Goal: Task Accomplishment & Management: Use online tool/utility

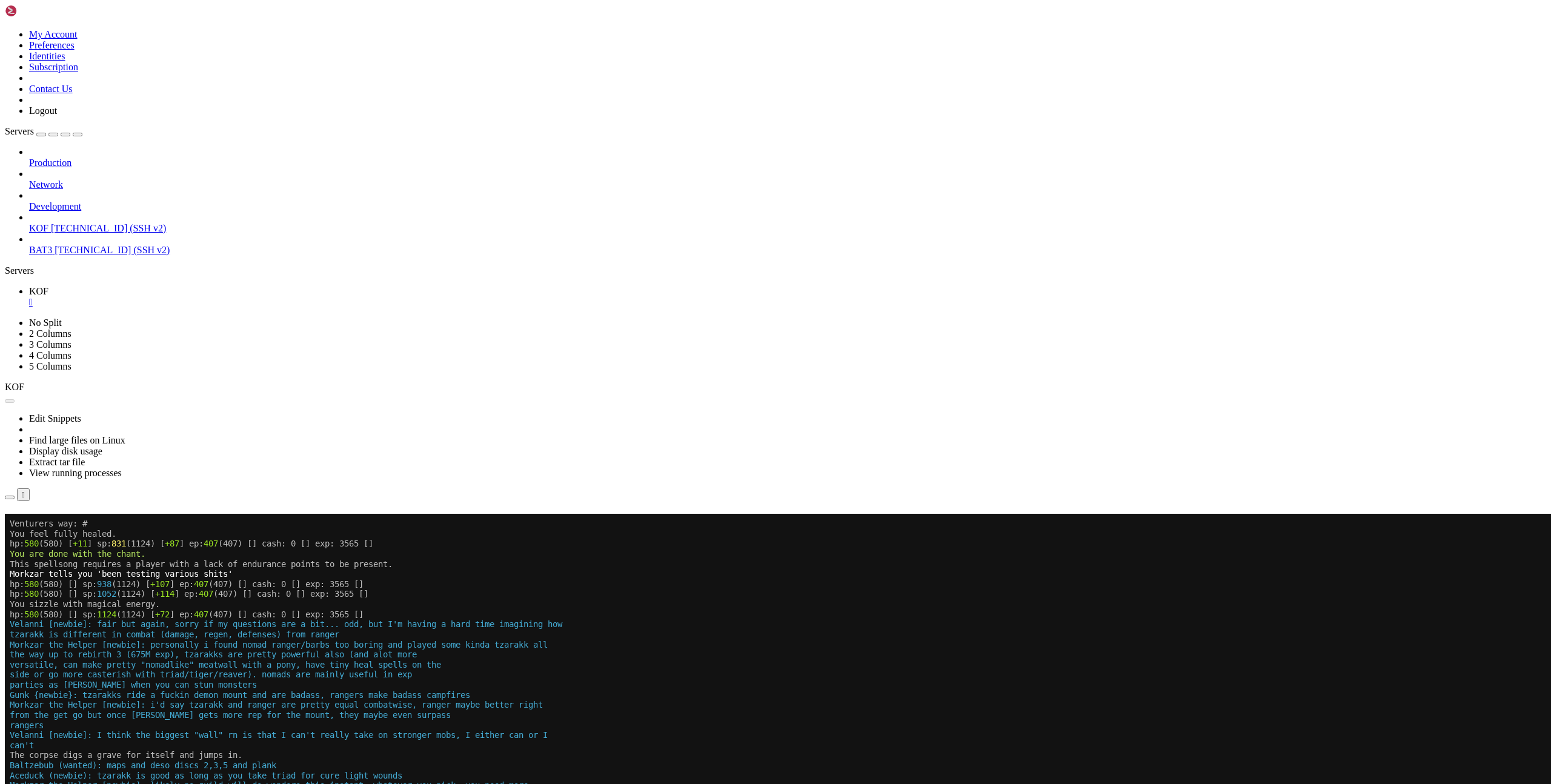
scroll to position [796, 0]
click at [53, 524] on button "Reconnect" at bounding box center [29, 531] width 49 height 13
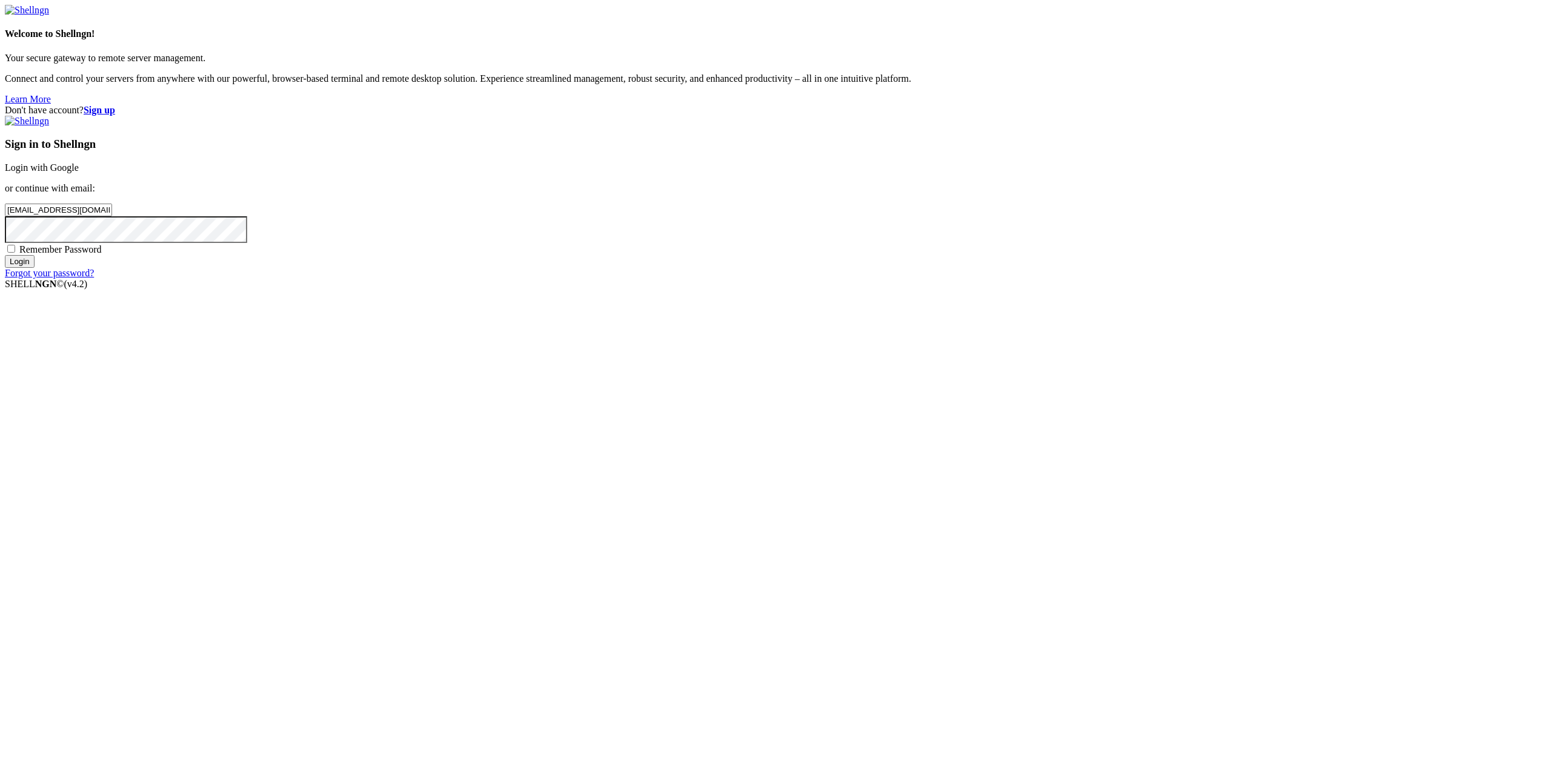
click at [35, 268] on input "Login" at bounding box center [19, 261] width 30 height 13
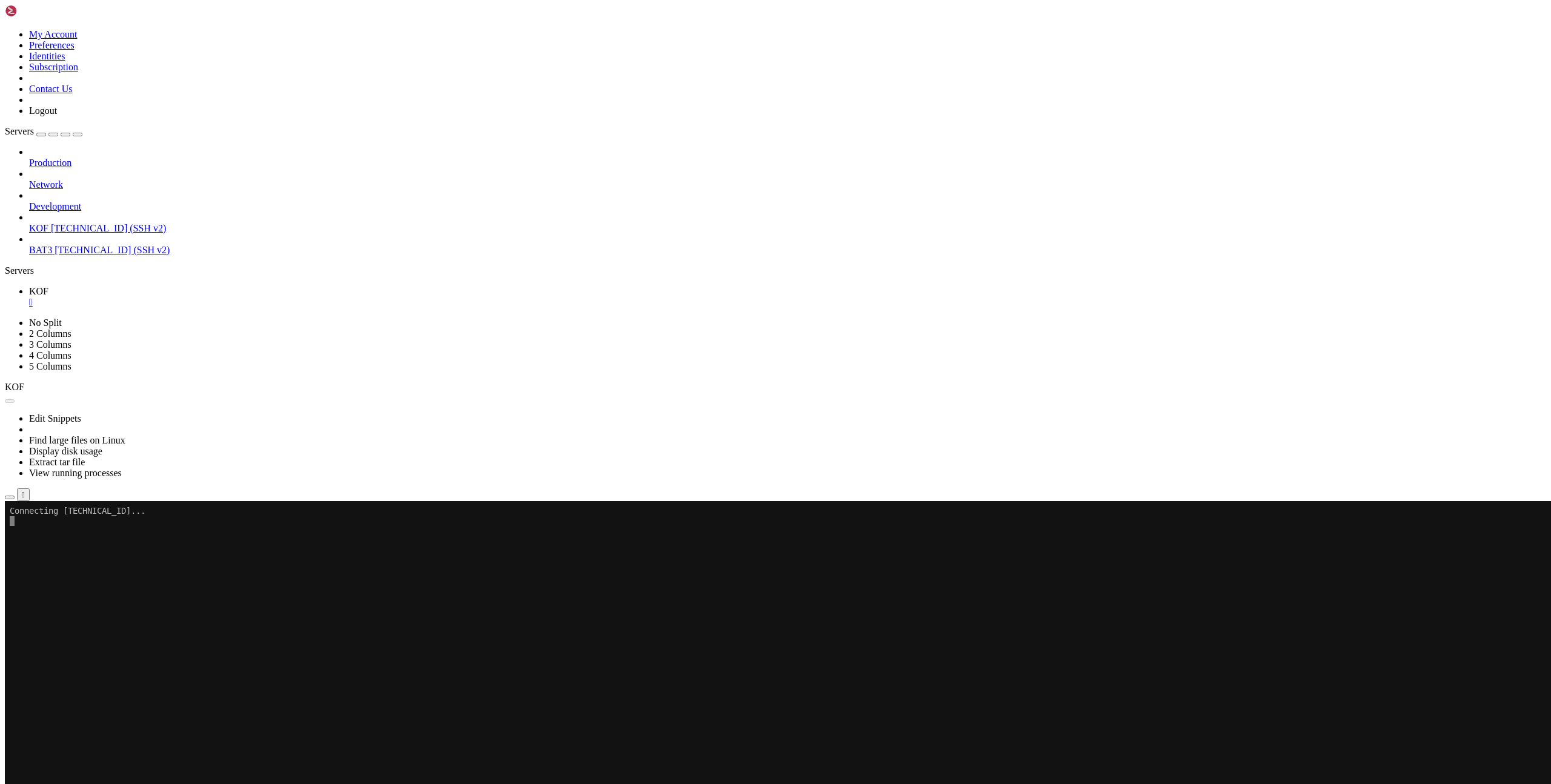
scroll to position [796, 0]
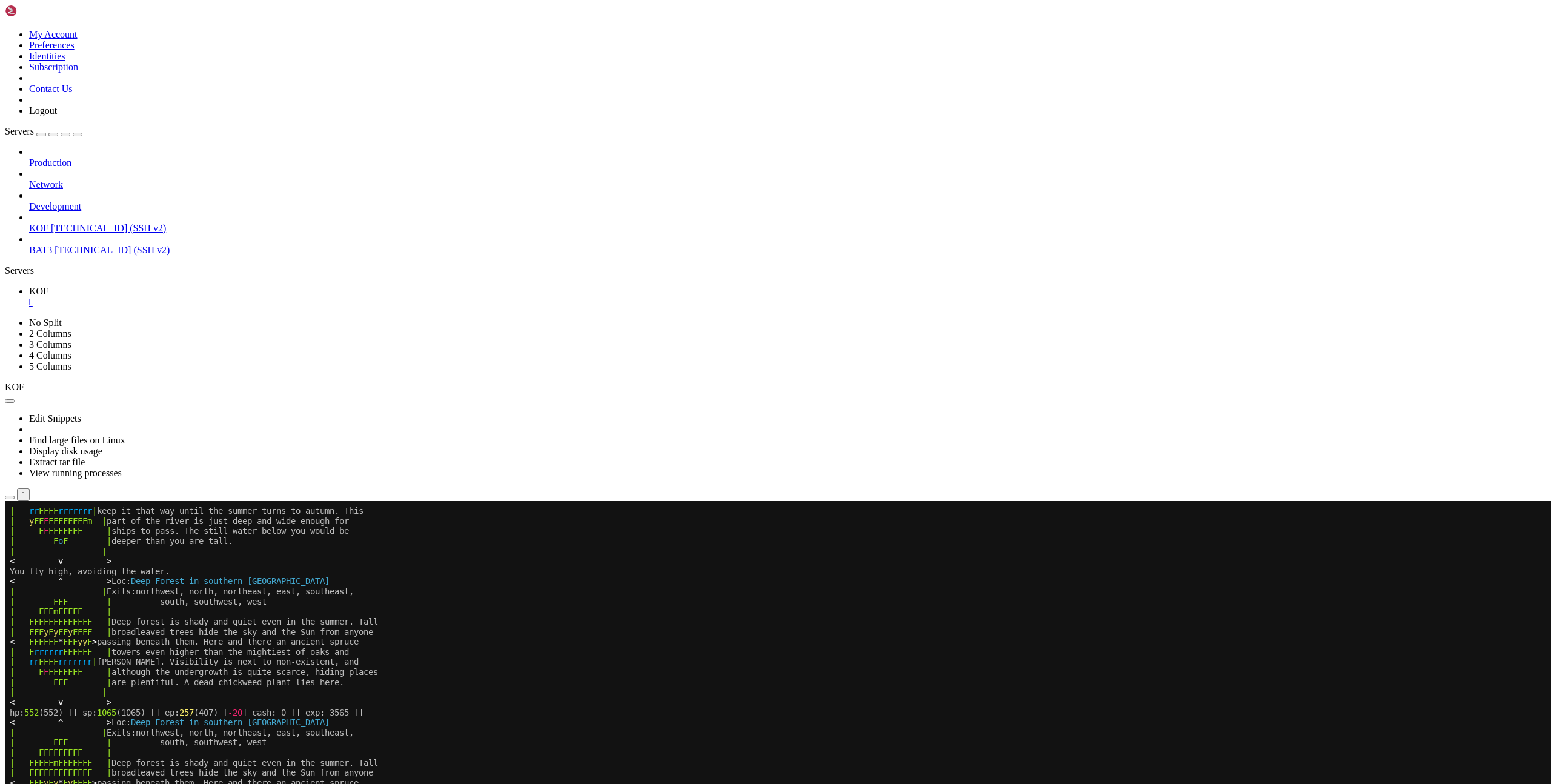
scroll to position [847, 0]
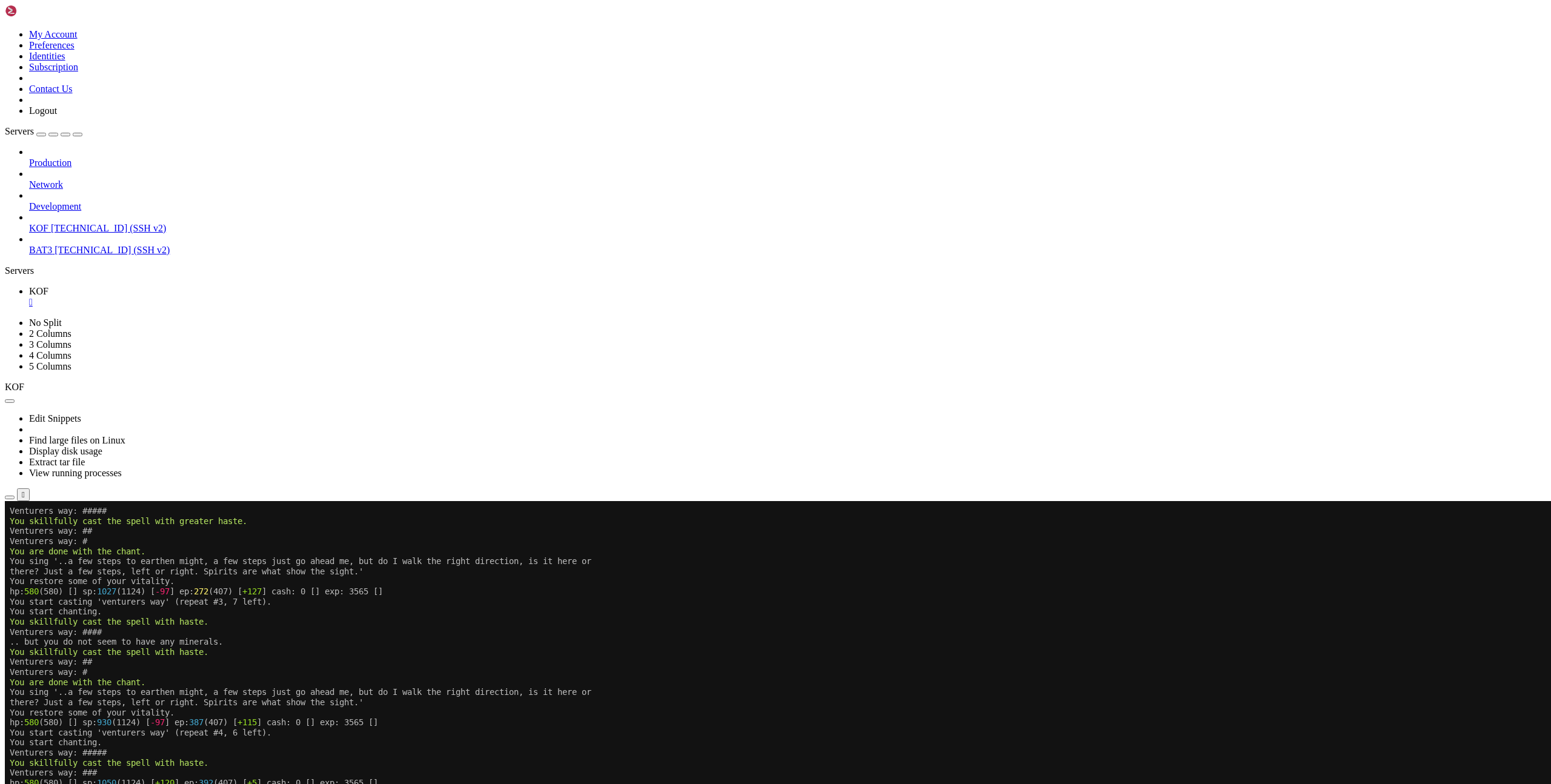
scroll to position [847, 0]
